Goal: Task Accomplishment & Management: Manage account settings

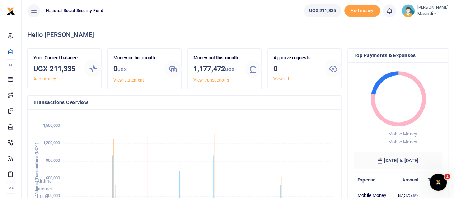
click at [420, 18] on ul "UGX 211,335 Add money Notifications 0 You have no new notification Mark all as …" at bounding box center [376, 11] width 156 height 22
click at [422, 14] on span "Masindi" at bounding box center [433, 13] width 31 height 6
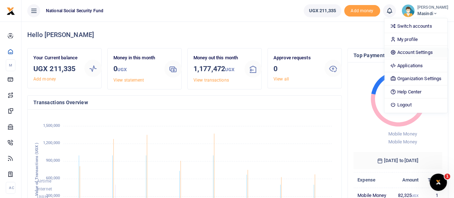
click at [414, 51] on link "Account Settings" at bounding box center [416, 52] width 63 height 10
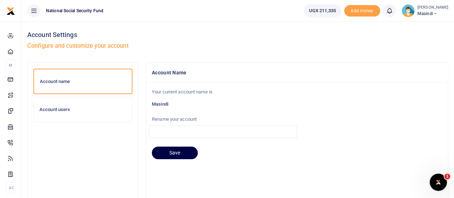
click at [53, 105] on div "Account users" at bounding box center [83, 109] width 98 height 24
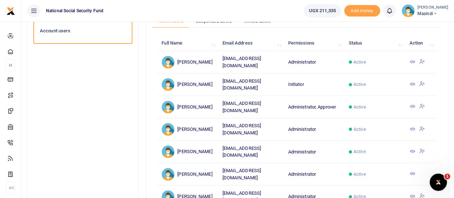
scroll to position [42, 0]
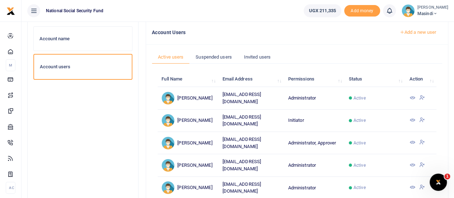
click at [403, 32] on link "Add a new user" at bounding box center [417, 32] width 49 height 12
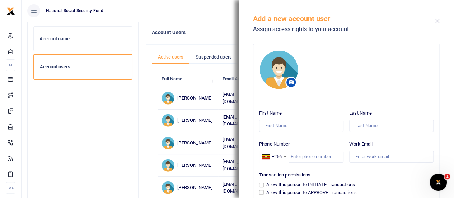
scroll to position [36, 0]
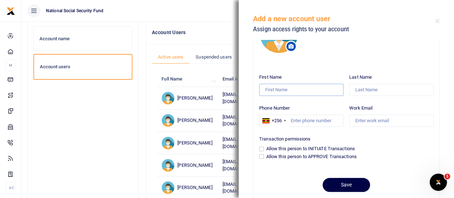
click at [274, 94] on input "First Name" at bounding box center [301, 90] width 84 height 12
click at [359, 121] on input "Work Email" at bounding box center [391, 121] width 84 height 12
paste input "snduhuura@nssfug.org"
type input "snduhuura@nssfug.org"
click at [292, 120] on input "Phone Number" at bounding box center [301, 121] width 84 height 12
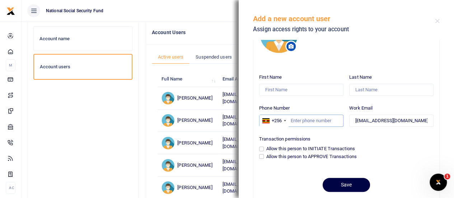
paste input "777622107"
type input "777622107"
click at [270, 90] on input "First Name" at bounding box center [301, 90] width 84 height 12
type input "S"
type input "A"
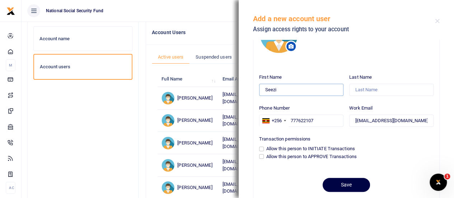
type input "Seezi"
click at [370, 89] on input "Last Name" at bounding box center [391, 90] width 84 height 12
type input "Nduhuura"
click at [263, 148] on input "Allow this person to INITIATE Transactions" at bounding box center [261, 148] width 5 height 5
checkbox input "true"
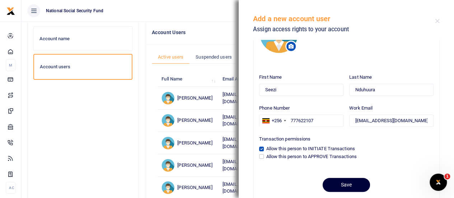
click at [343, 184] on button "Save" at bounding box center [346, 185] width 47 height 14
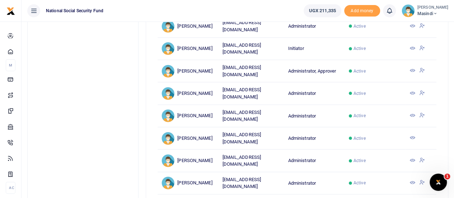
scroll to position [78, 0]
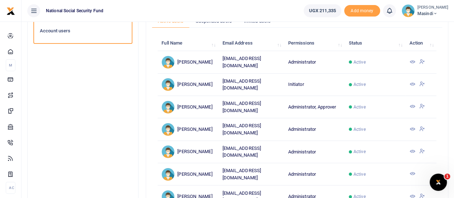
click at [411, 81] on icon at bounding box center [412, 84] width 6 height 6
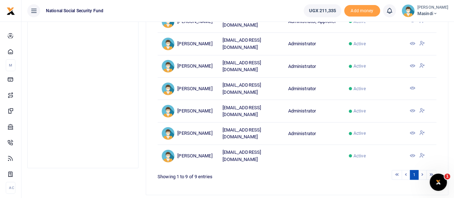
scroll to position [186, 0]
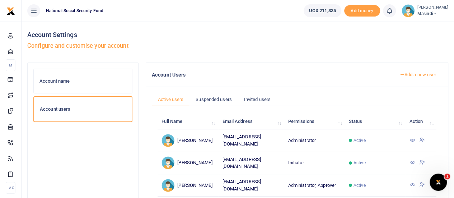
scroll to position [36, 0]
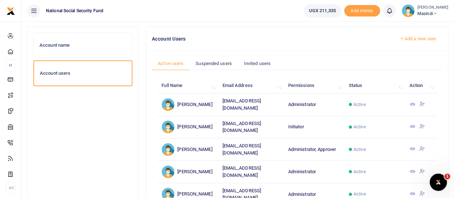
click at [412, 124] on icon at bounding box center [412, 127] width 6 height 6
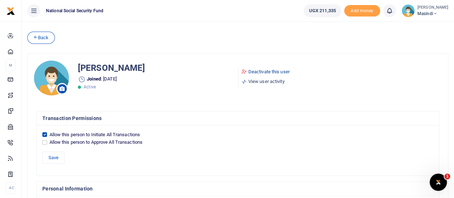
click at [259, 73] on link "Deactivate this user" at bounding box center [265, 71] width 48 height 7
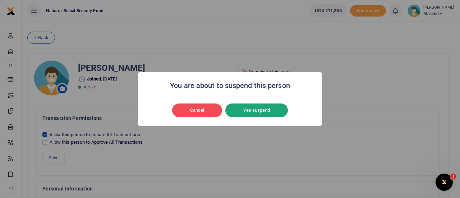
click at [253, 109] on button "Yes suspend" at bounding box center [256, 110] width 62 height 14
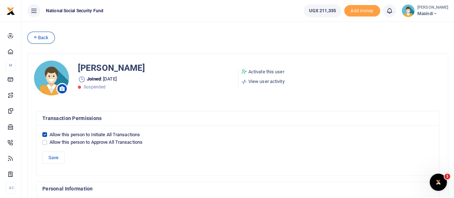
click at [437, 13] on span "Masindi" at bounding box center [433, 13] width 31 height 6
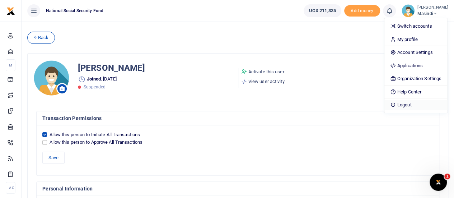
click at [407, 104] on link "Logout" at bounding box center [416, 105] width 63 height 10
